Goal: Use online tool/utility: Use online tool/utility

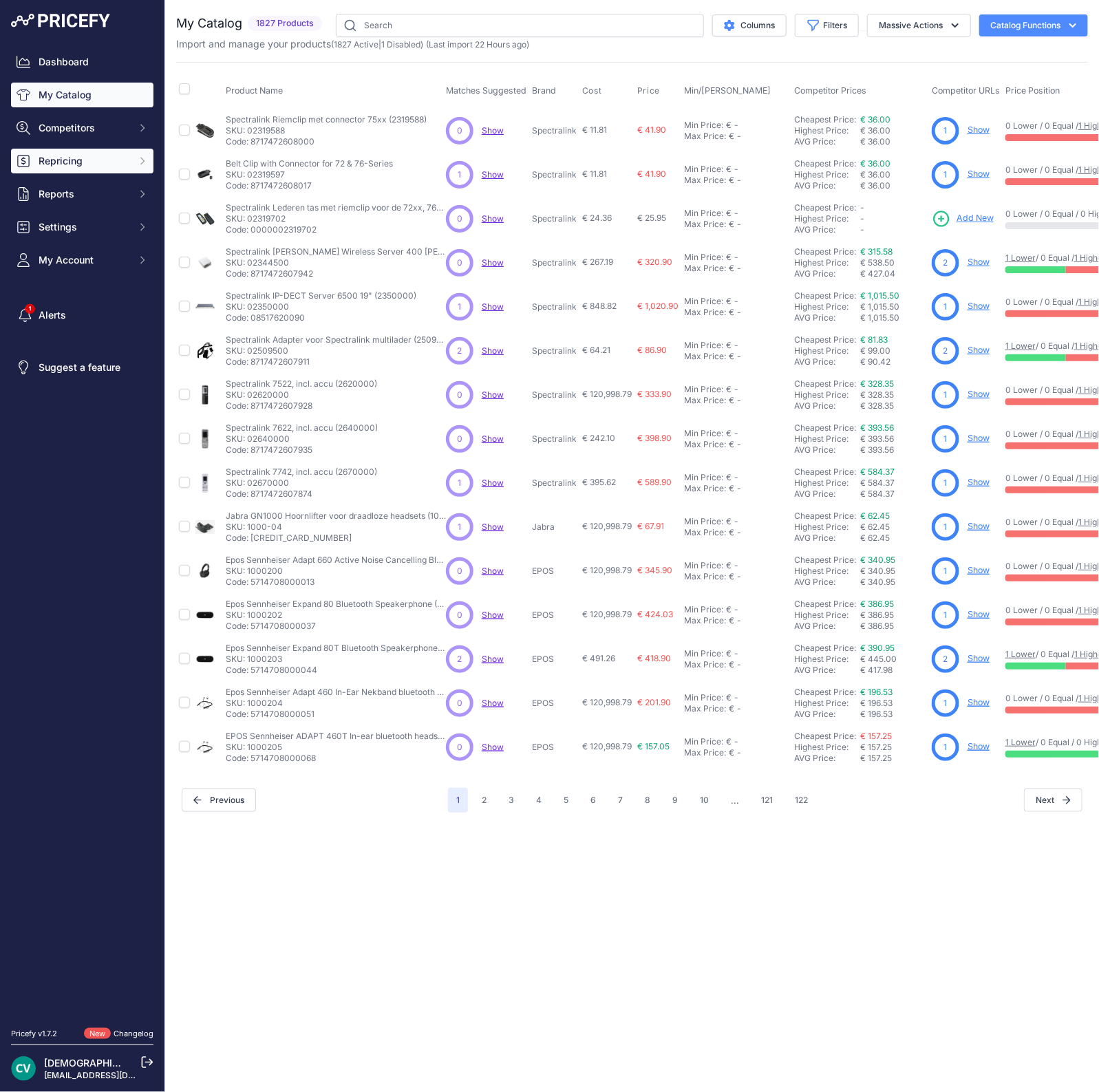
click at [66, 163] on span "Repricing" at bounding box center [84, 161] width 90 height 14
click at [65, 160] on span "Repricing" at bounding box center [84, 161] width 90 height 14
click at [69, 166] on span "Repricing" at bounding box center [84, 161] width 90 height 14
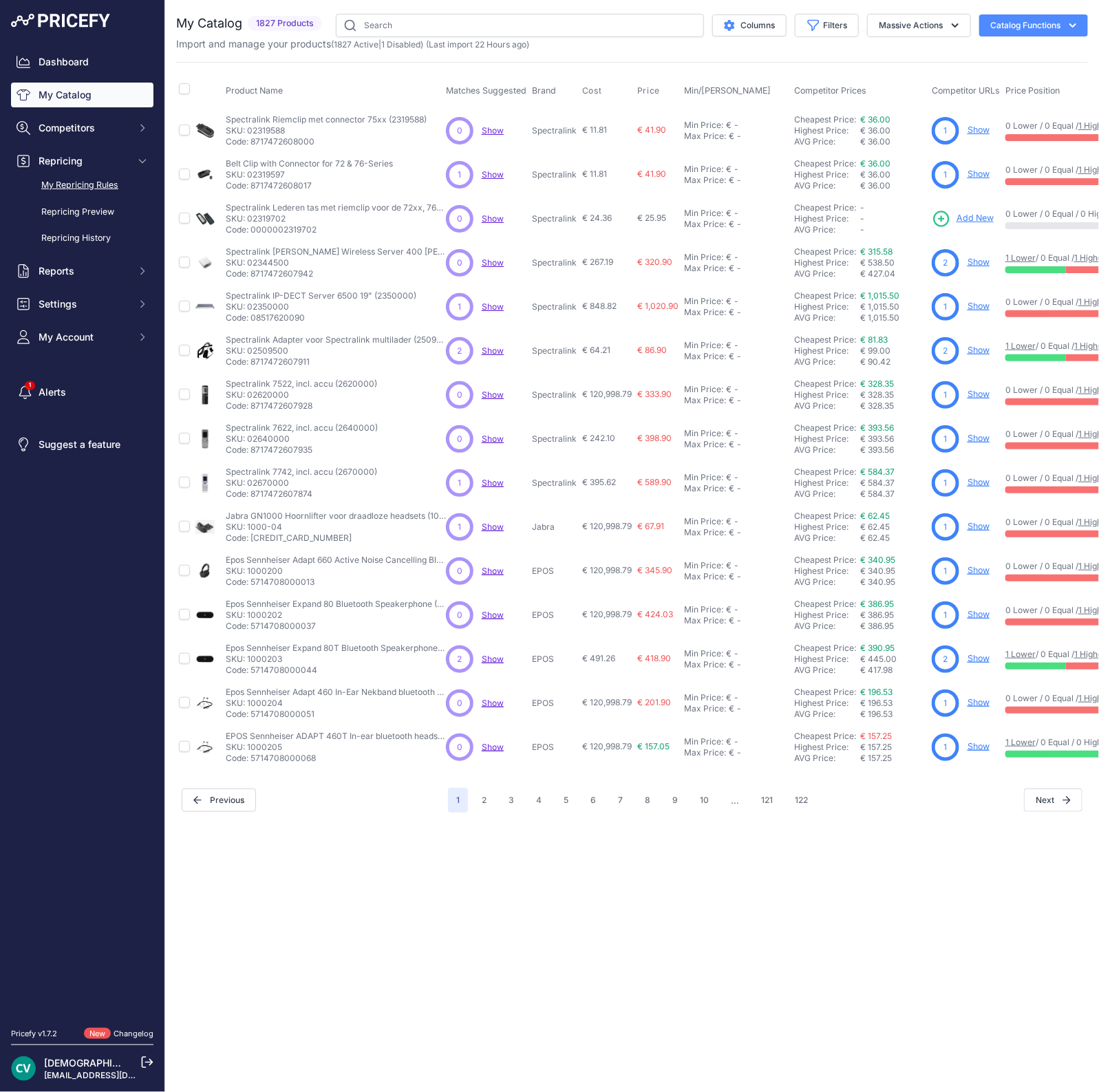
click at [72, 184] on link "My Repricing Rules" at bounding box center [82, 185] width 143 height 24
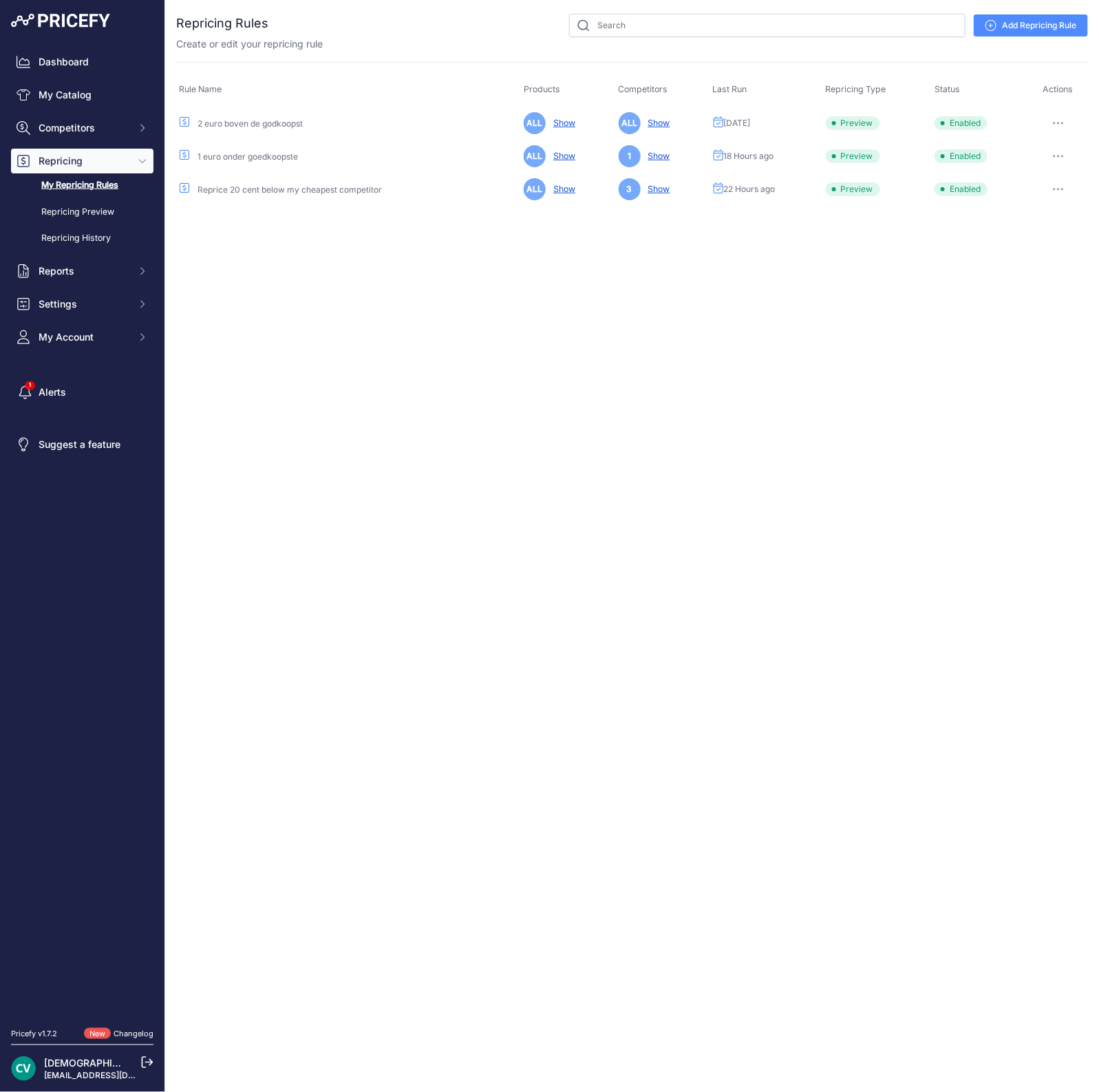
click at [1064, 155] on icon "button" at bounding box center [1059, 156] width 11 height 3
click at [1045, 203] on button "Run Preview" at bounding box center [1042, 207] width 88 height 22
